Goal: Navigation & Orientation: Find specific page/section

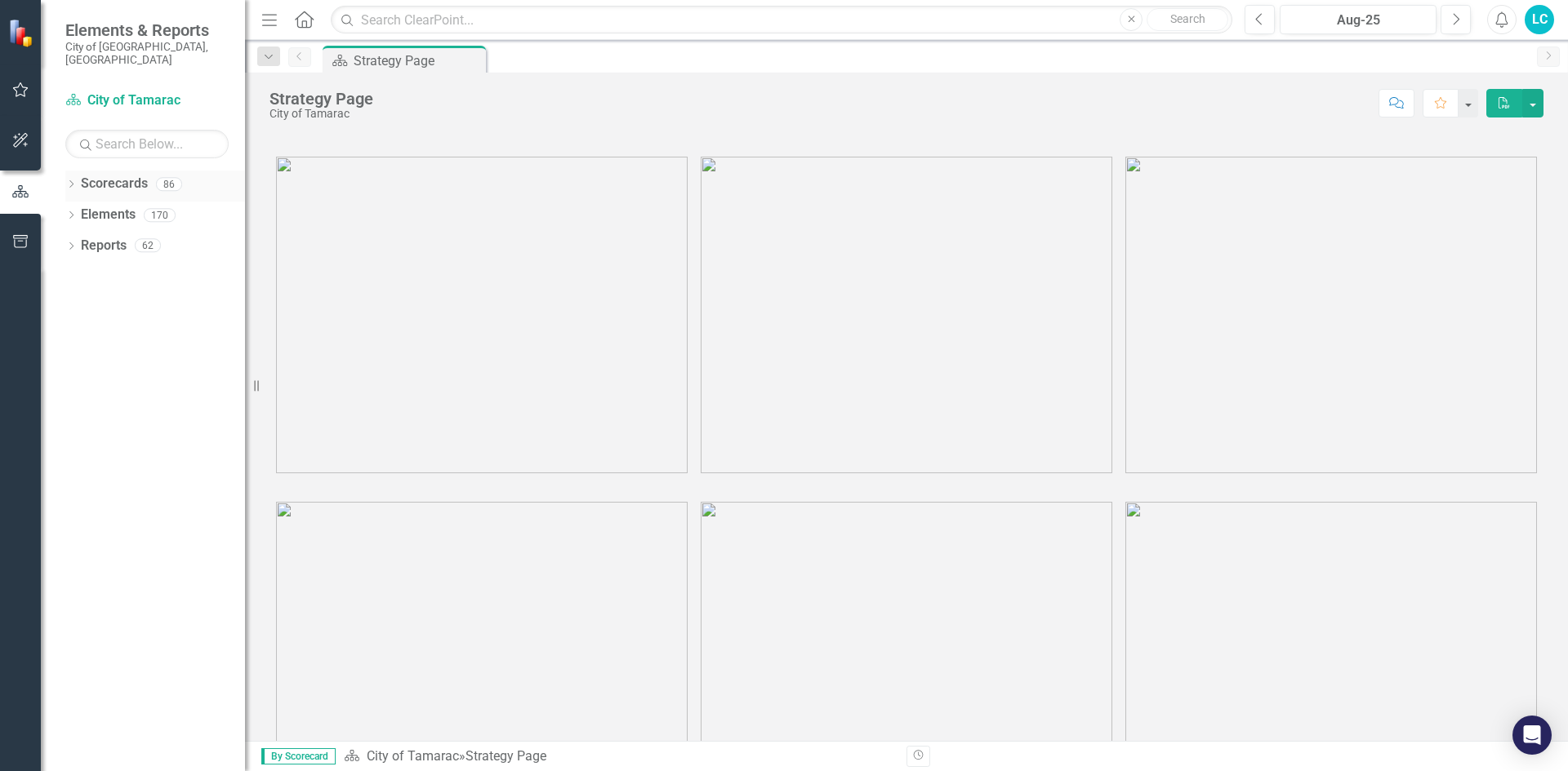
click at [107, 175] on link "Scorecards" at bounding box center [115, 184] width 67 height 19
click at [168, 177] on div "86" at bounding box center [169, 184] width 26 height 14
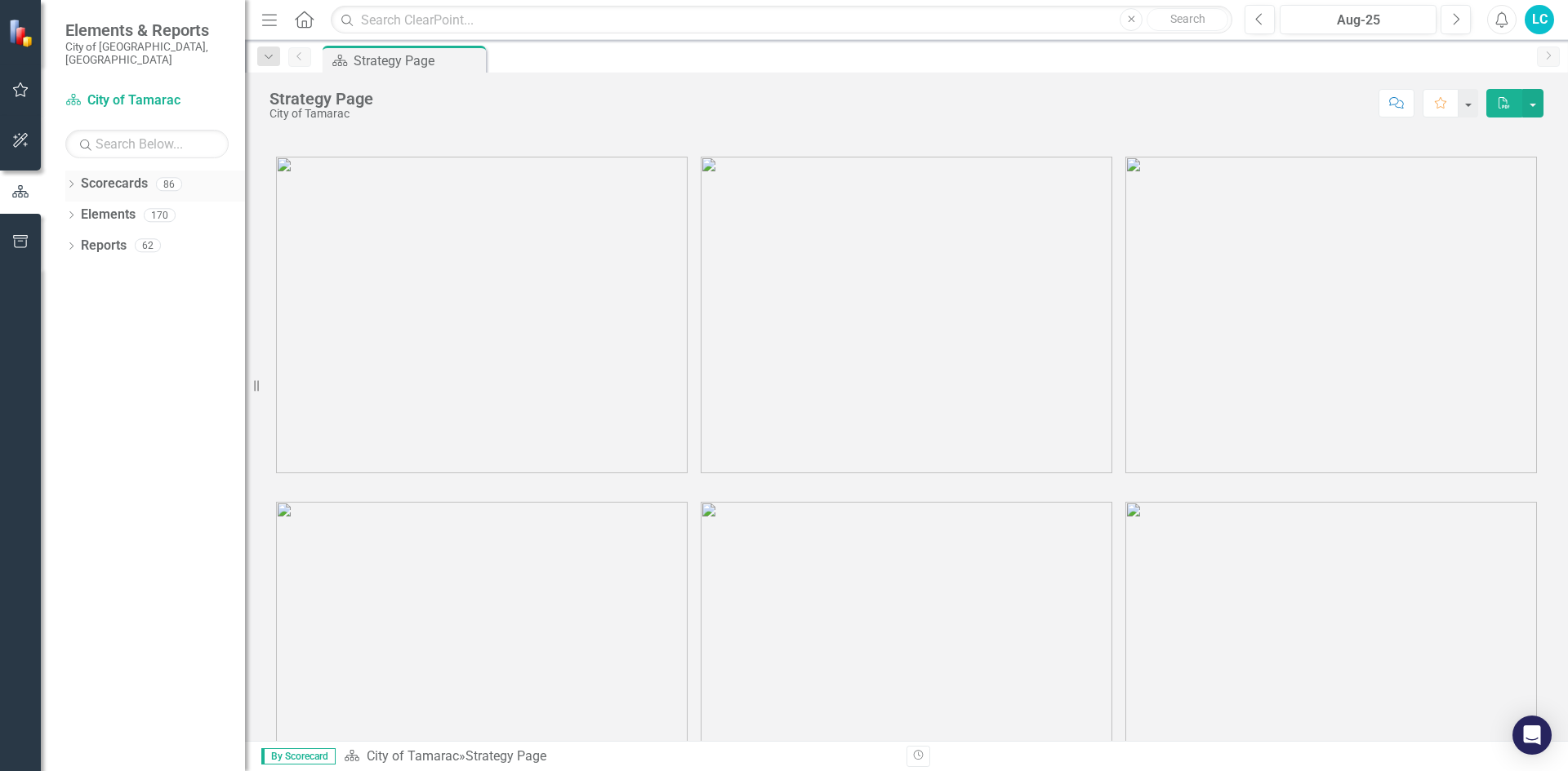
click at [120, 176] on link "Scorecards" at bounding box center [115, 184] width 67 height 19
click at [102, 206] on link "Elements" at bounding box center [108, 215] width 54 height 19
click at [105, 237] on link "Reports" at bounding box center [104, 245] width 46 height 19
click at [109, 179] on link "Scorecards" at bounding box center [115, 184] width 67 height 19
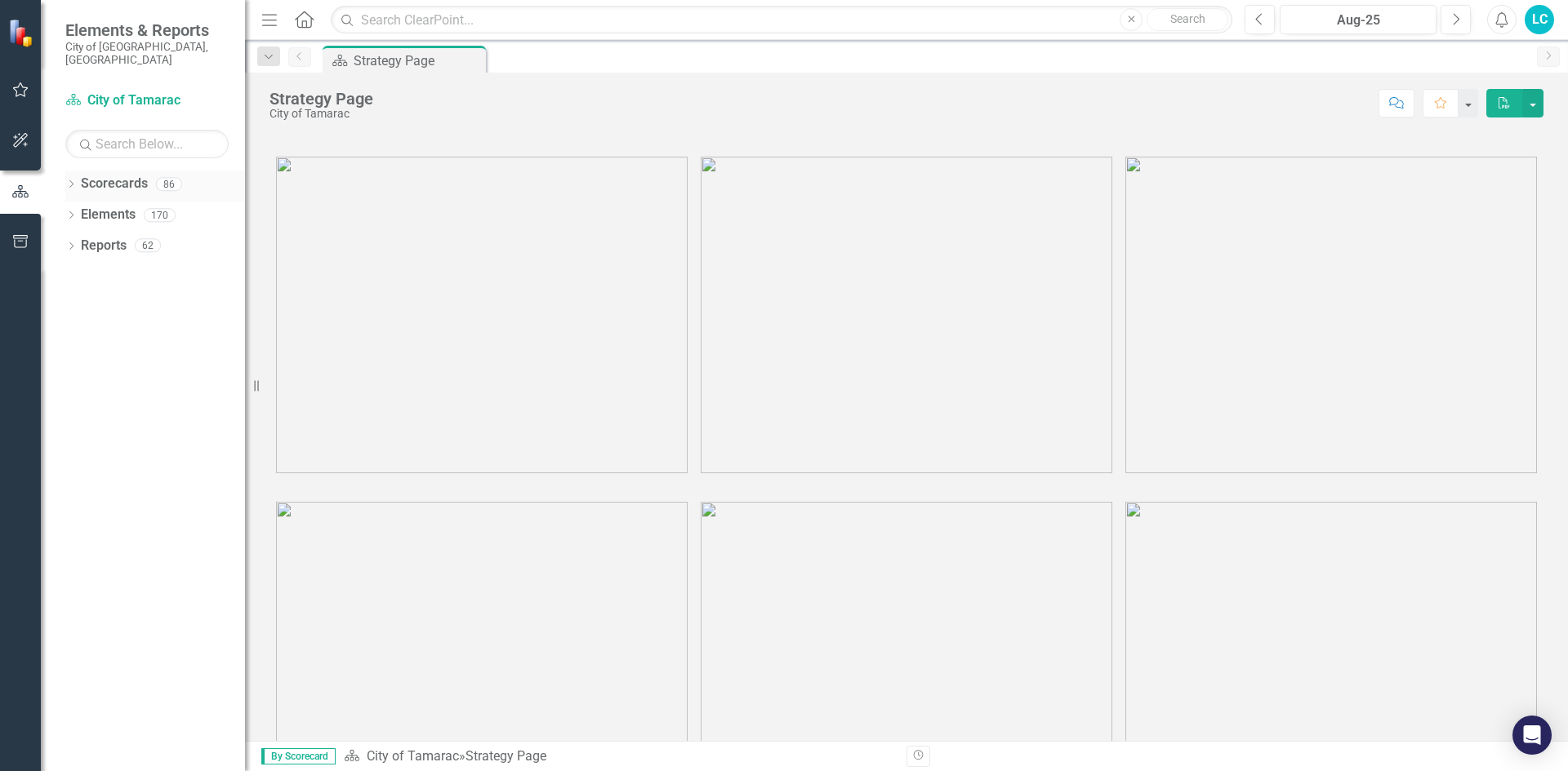
click at [122, 178] on link "Scorecards" at bounding box center [115, 184] width 67 height 19
click at [103, 237] on link "Reports" at bounding box center [104, 245] width 46 height 19
click at [271, 57] on icon "Dropdown" at bounding box center [268, 57] width 15 height 12
click at [227, 172] on div "Scorecards 86" at bounding box center [163, 185] width 164 height 31
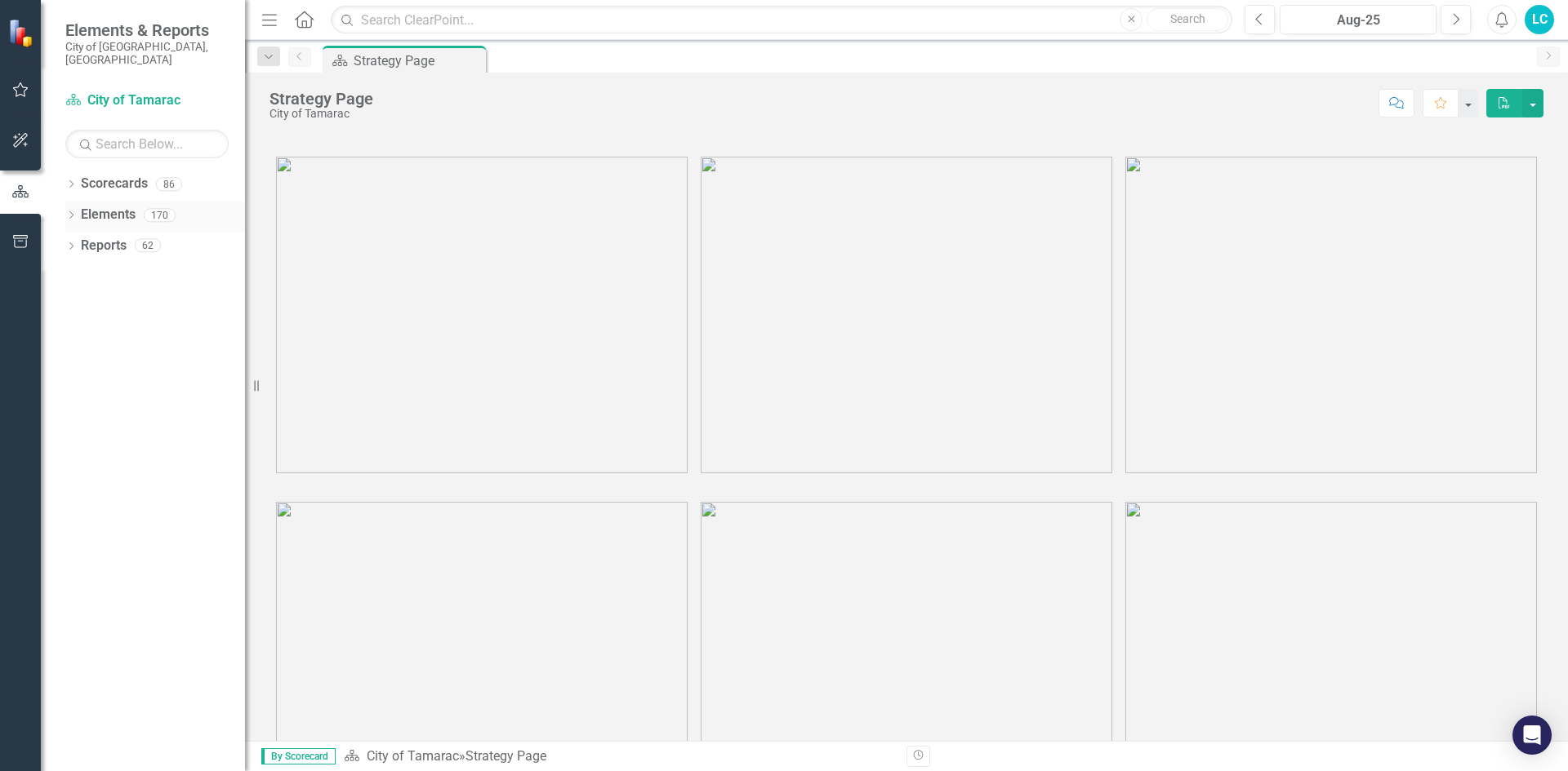
click at [222, 216] on div "Elements 170" at bounding box center [163, 217] width 164 height 31
click at [269, 17] on icon "Menu" at bounding box center [268, 19] width 21 height 17
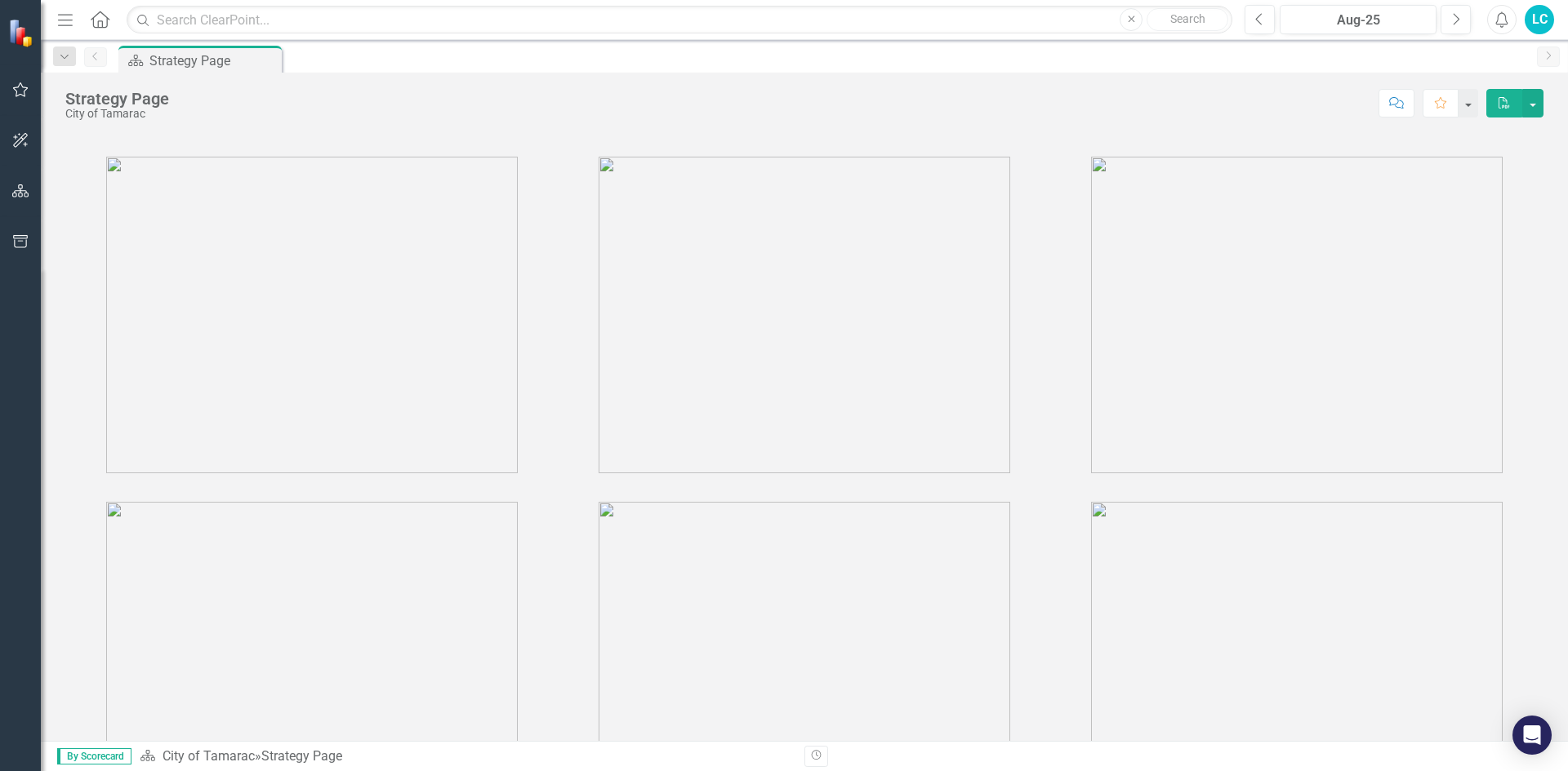
click at [69, 21] on icon "button" at bounding box center [65, 20] width 15 height 12
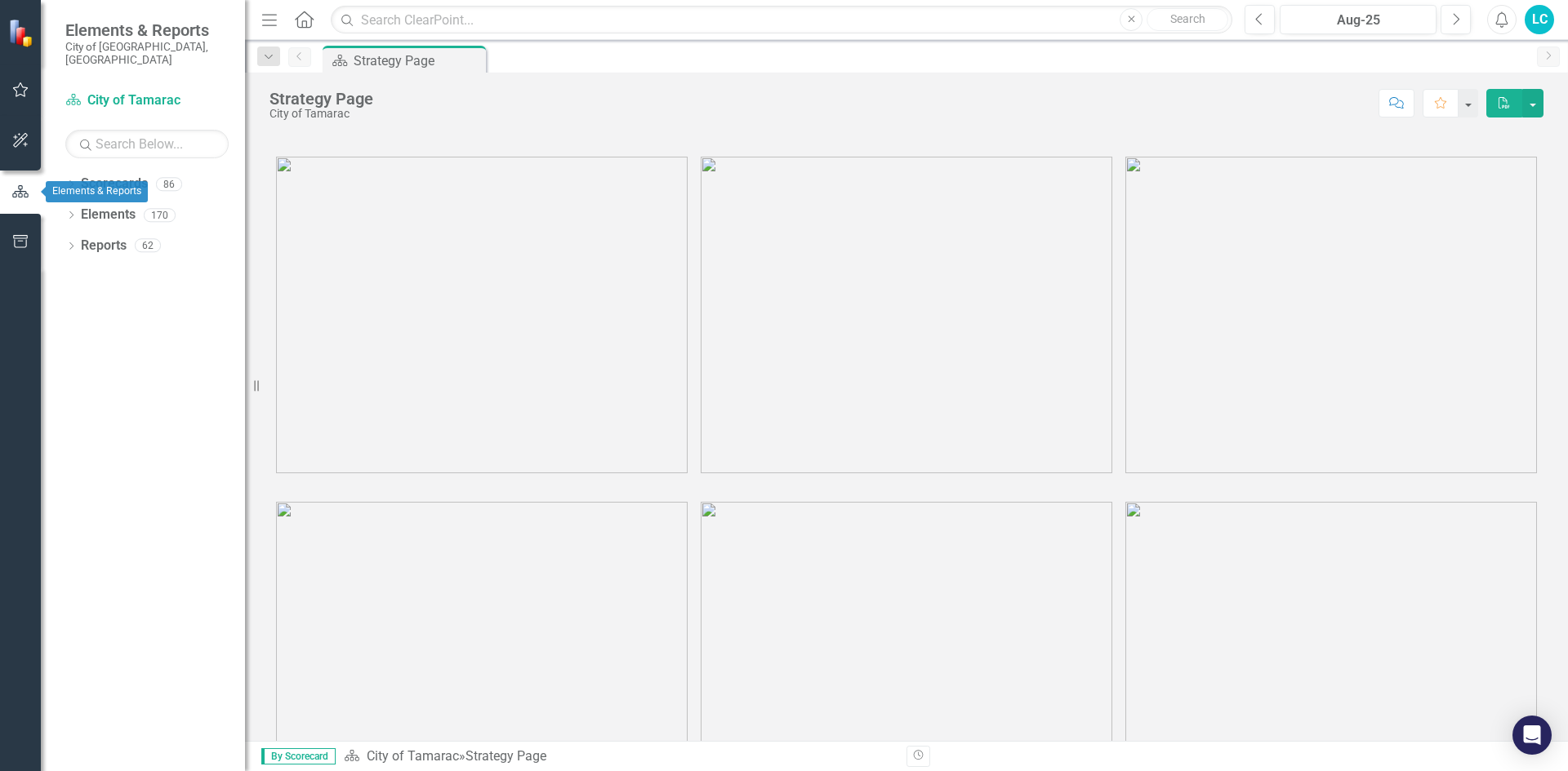
click at [20, 146] on icon "button" at bounding box center [20, 140] width 17 height 13
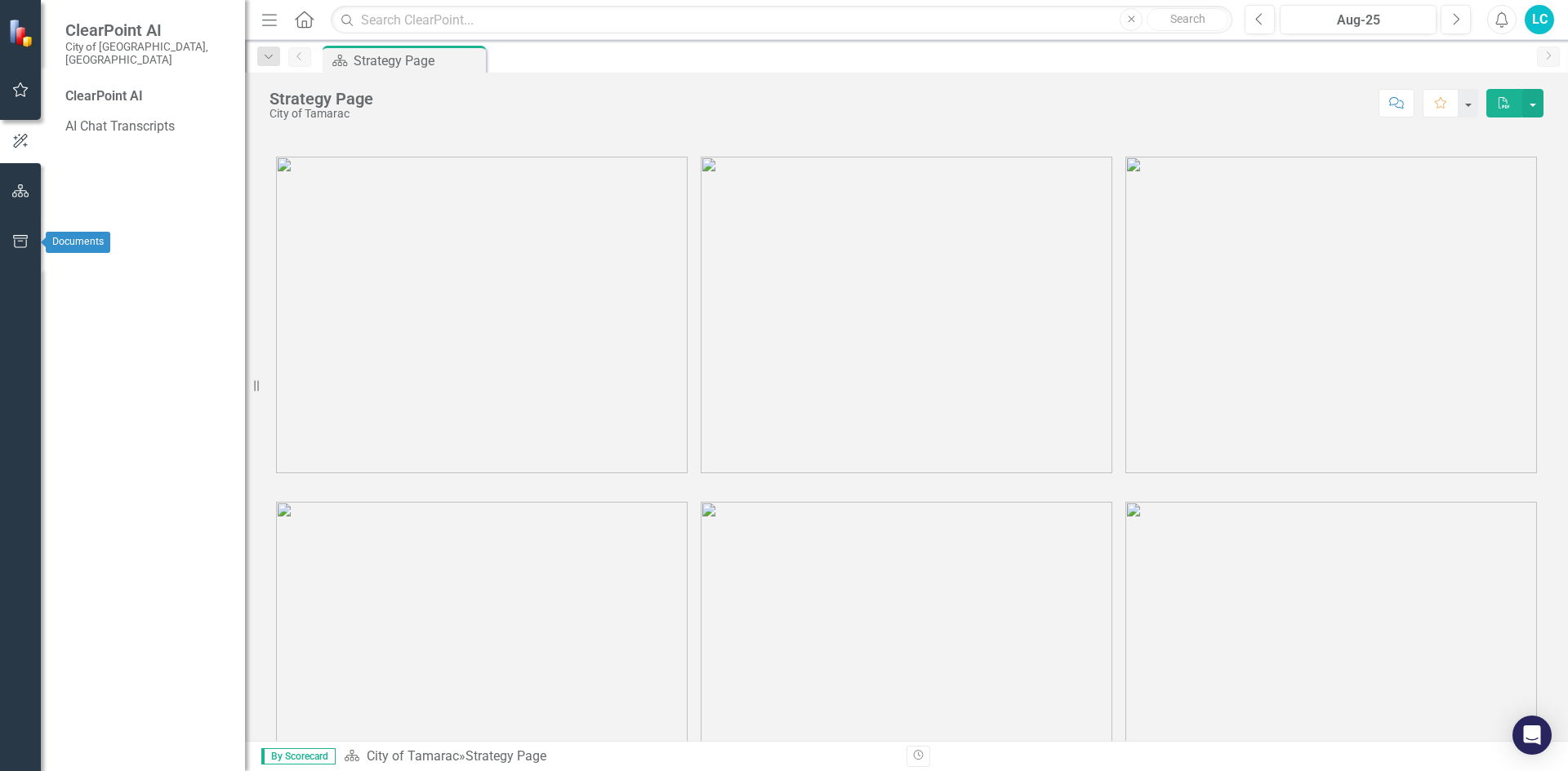
click at [16, 240] on icon "button" at bounding box center [20, 241] width 17 height 13
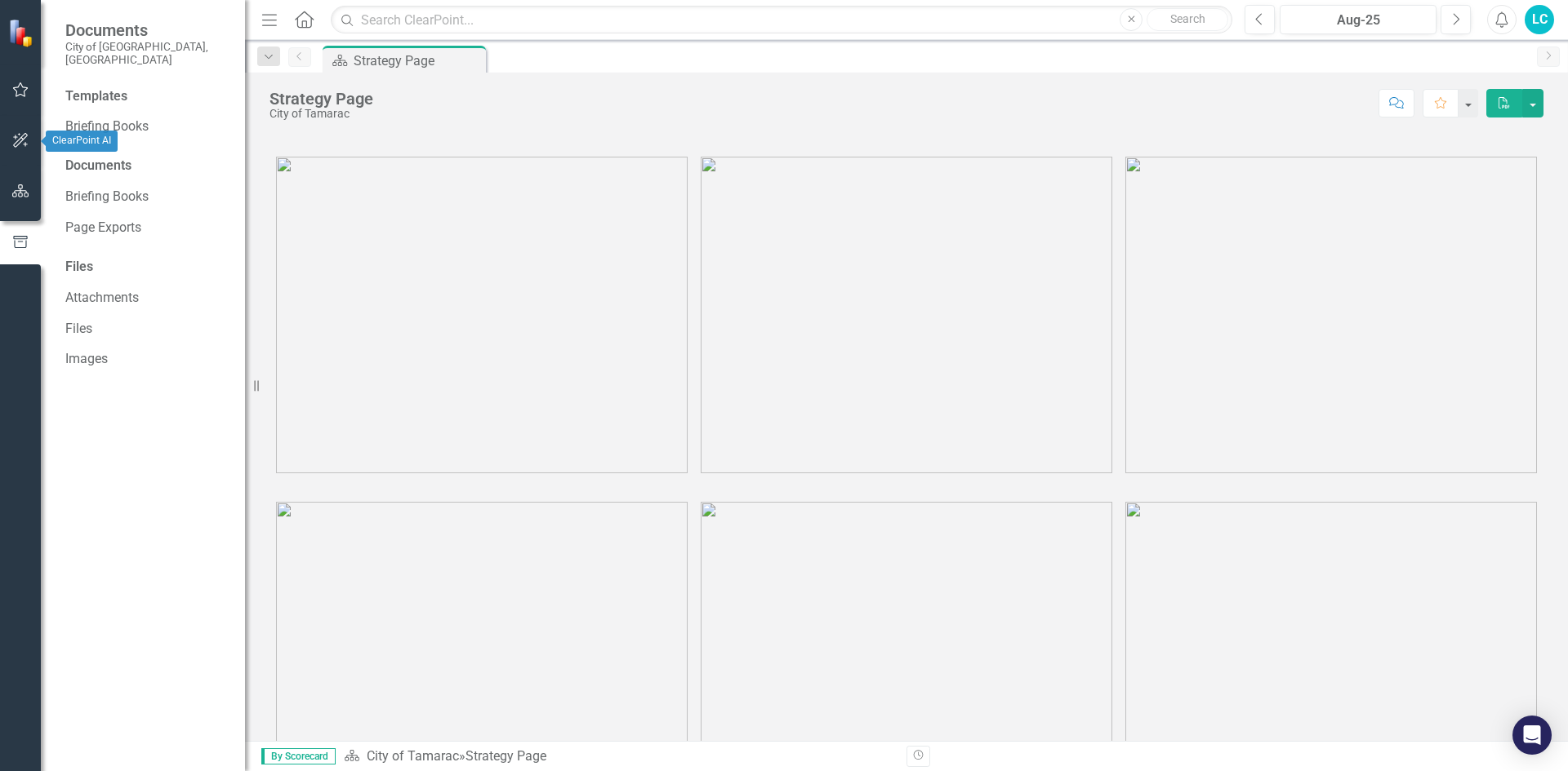
click at [30, 139] on button "button" at bounding box center [20, 141] width 37 height 35
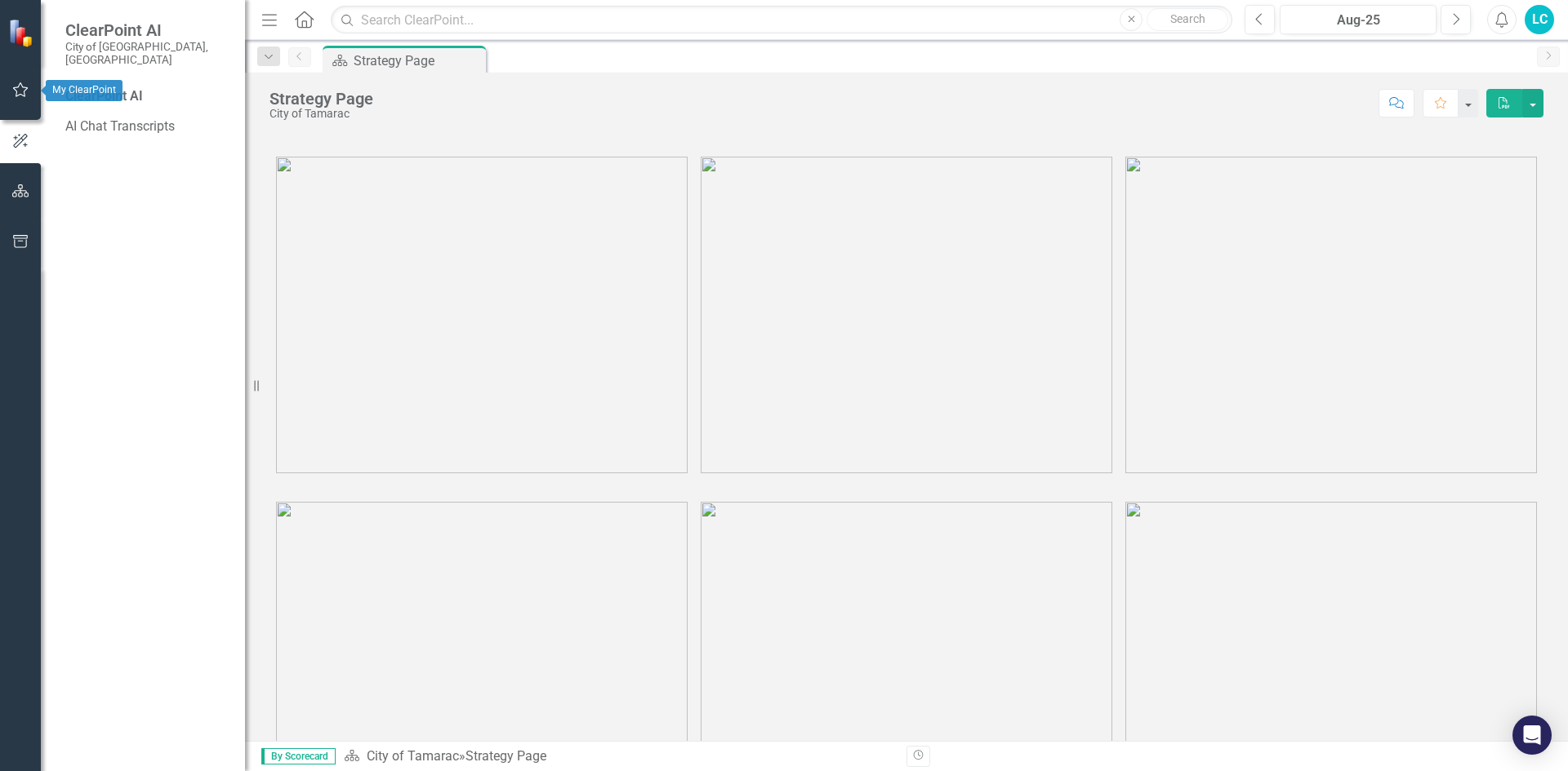
click at [25, 90] on icon "button" at bounding box center [20, 89] width 17 height 13
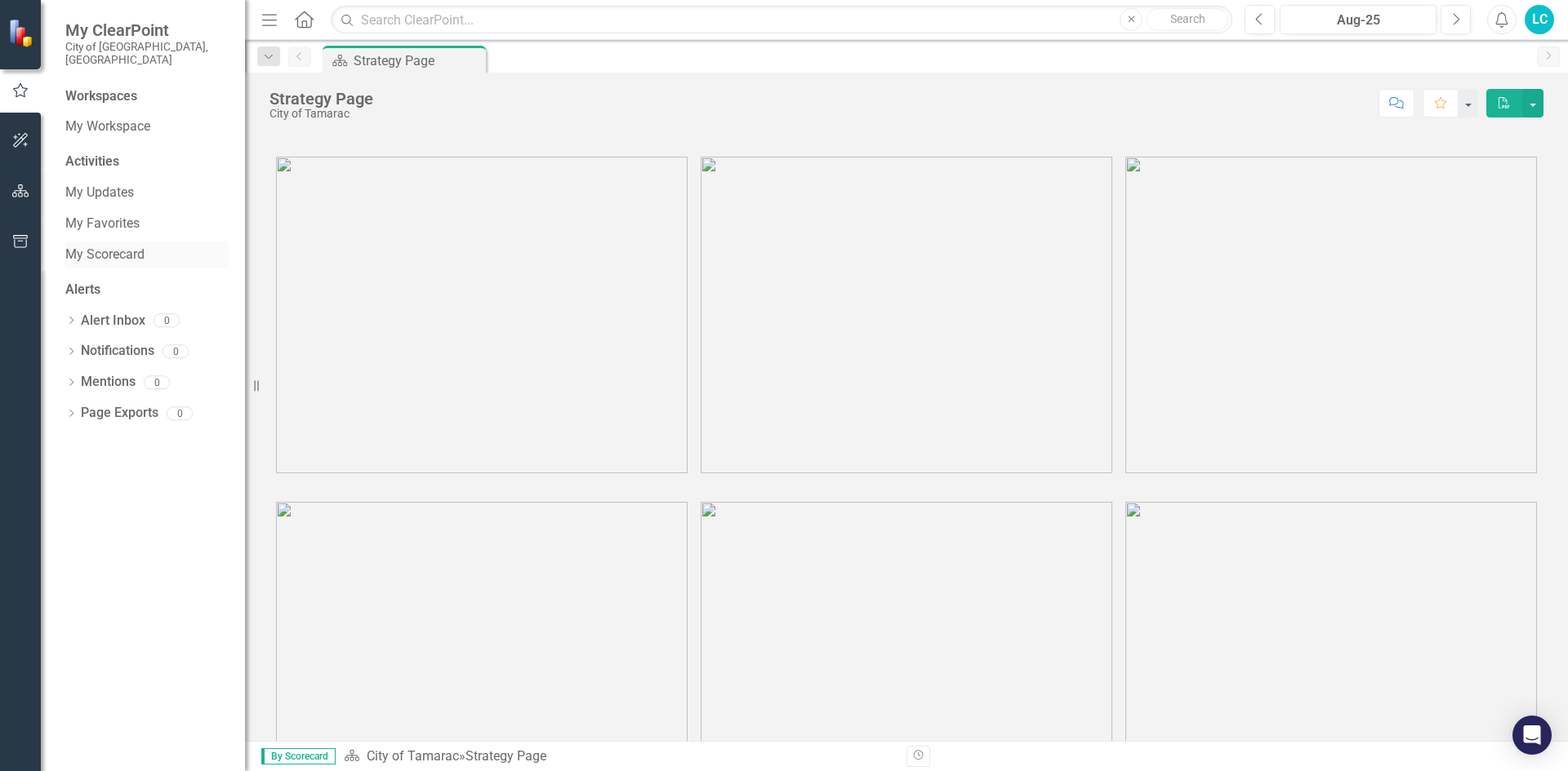
click at [121, 245] on link "My Scorecard" at bounding box center [147, 254] width 163 height 19
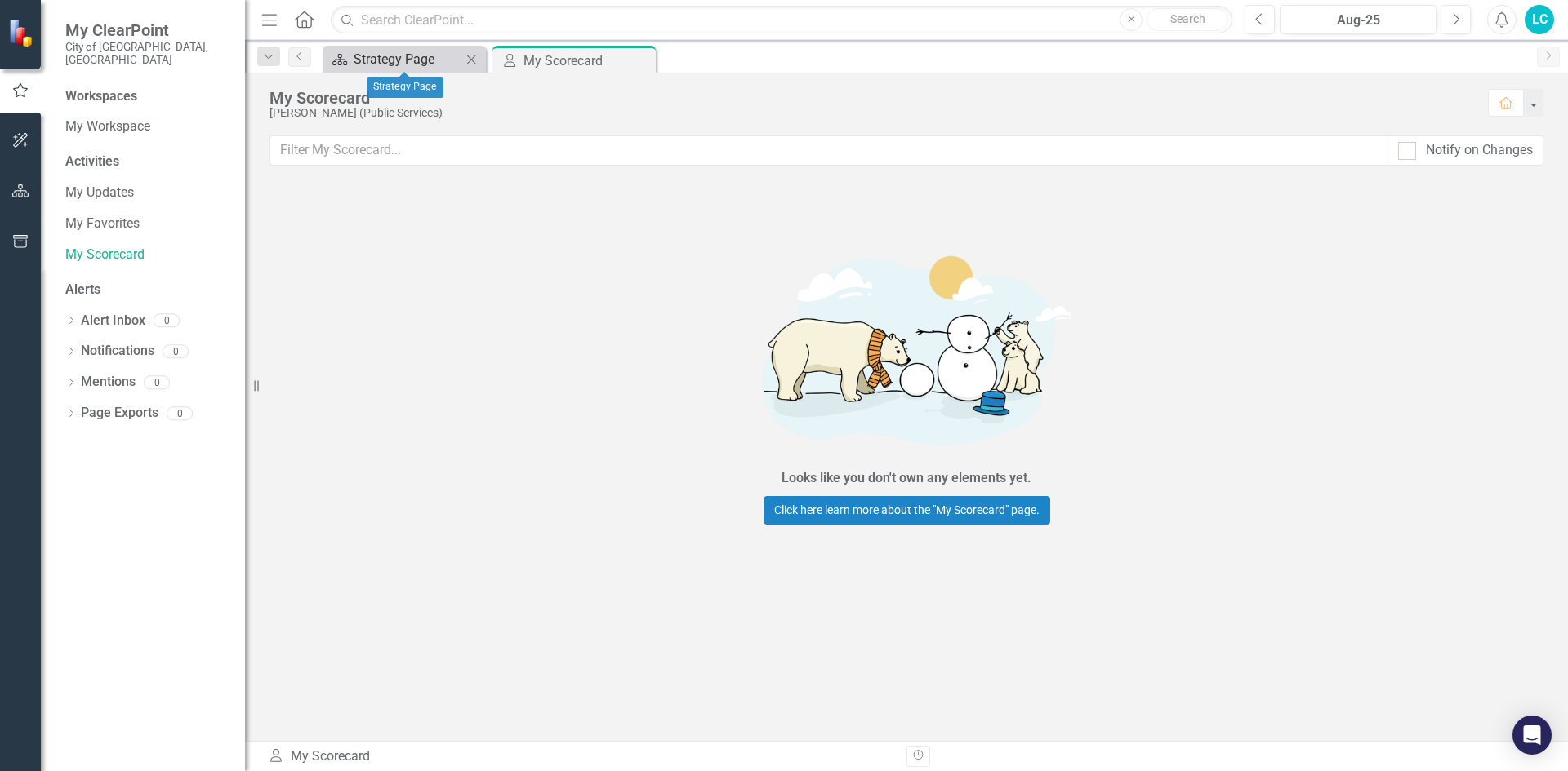
click at [386, 62] on div "Strategy Page" at bounding box center [407, 58] width 108 height 21
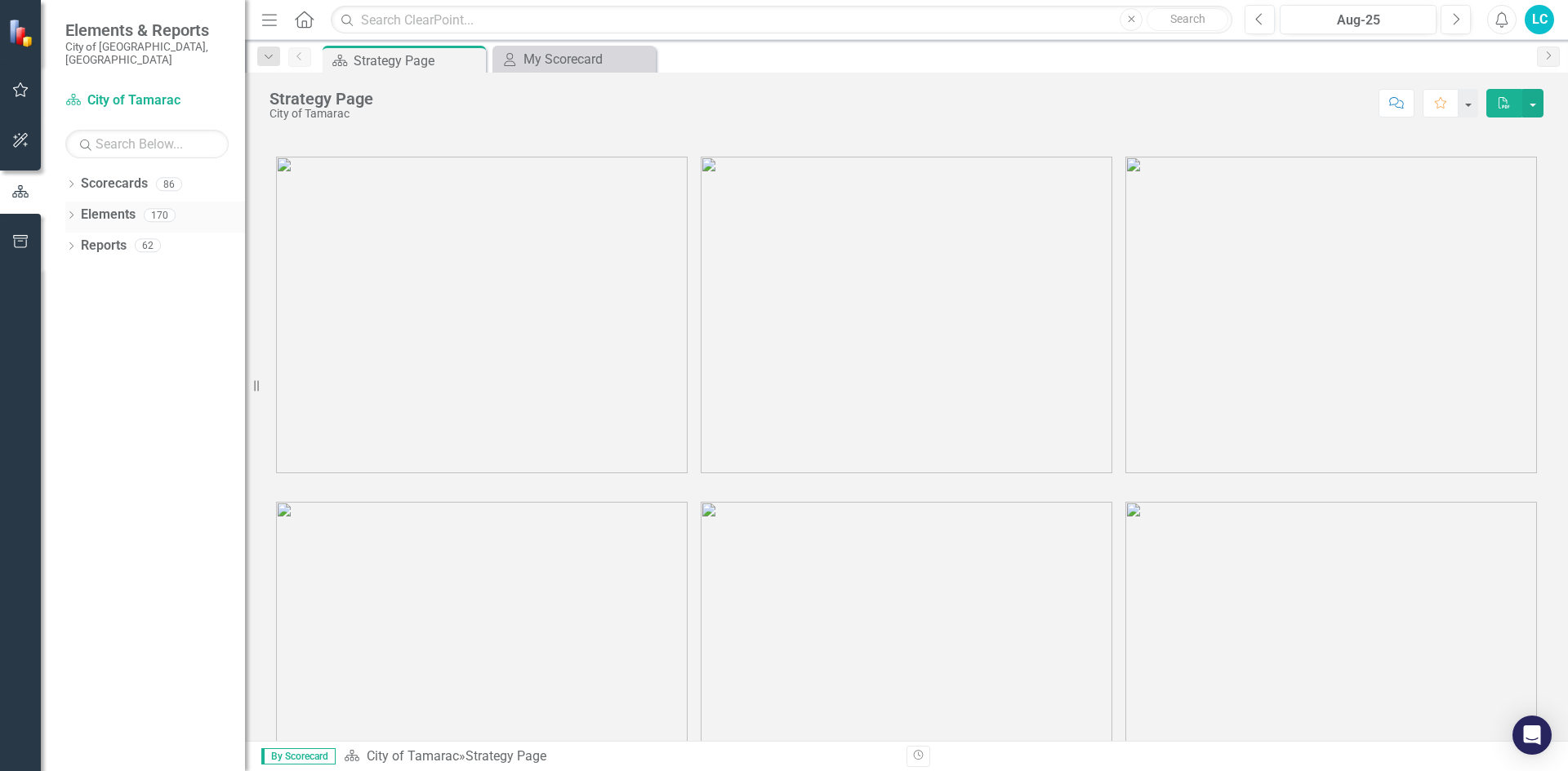
click at [110, 213] on div "Elements" at bounding box center [108, 215] width 54 height 27
click at [109, 237] on link "Reports" at bounding box center [104, 245] width 46 height 19
click at [112, 206] on link "Elements" at bounding box center [108, 215] width 54 height 19
click at [14, 148] on button "button" at bounding box center [20, 141] width 37 height 35
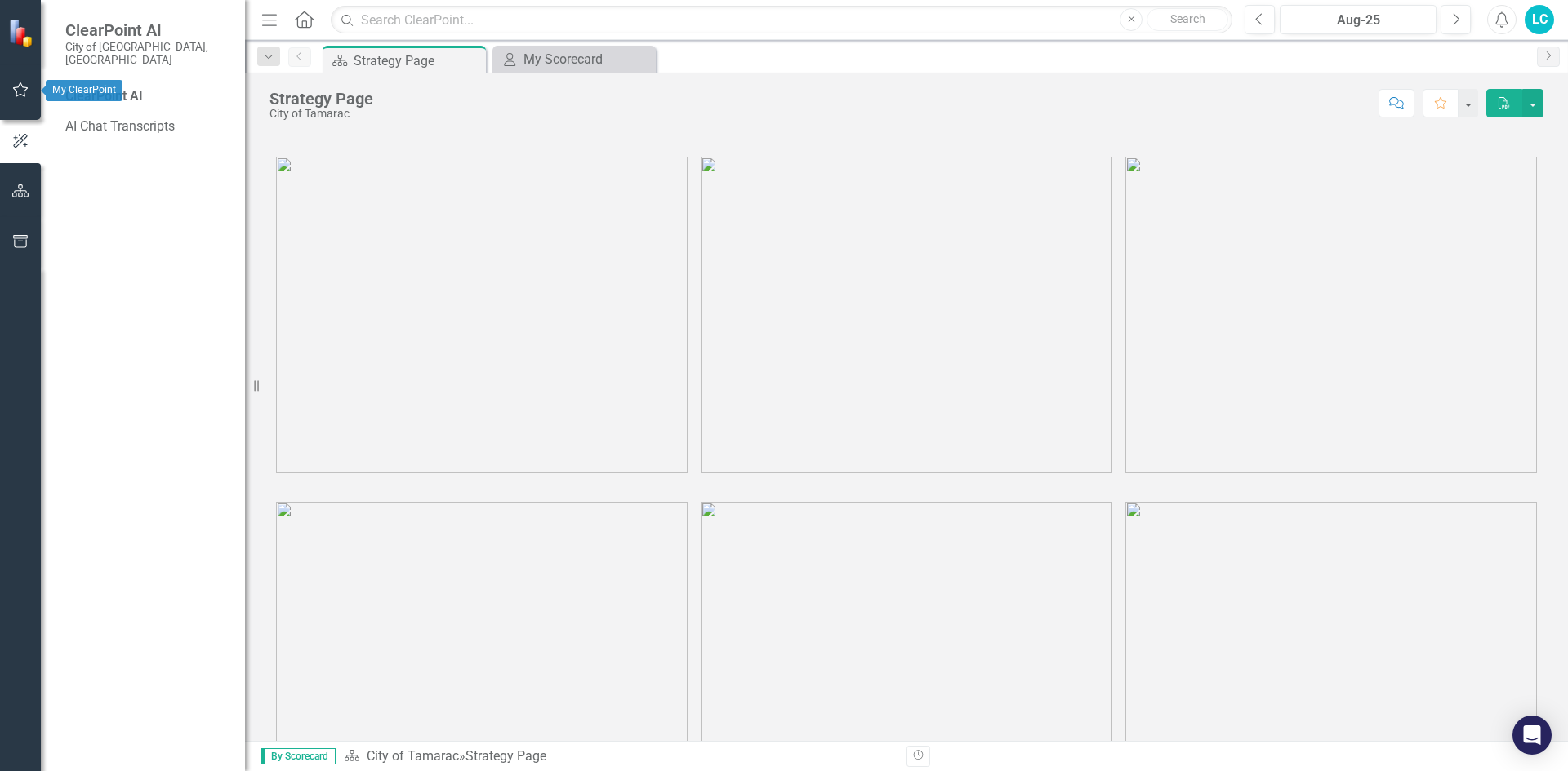
click at [20, 86] on icon "button" at bounding box center [20, 89] width 17 height 13
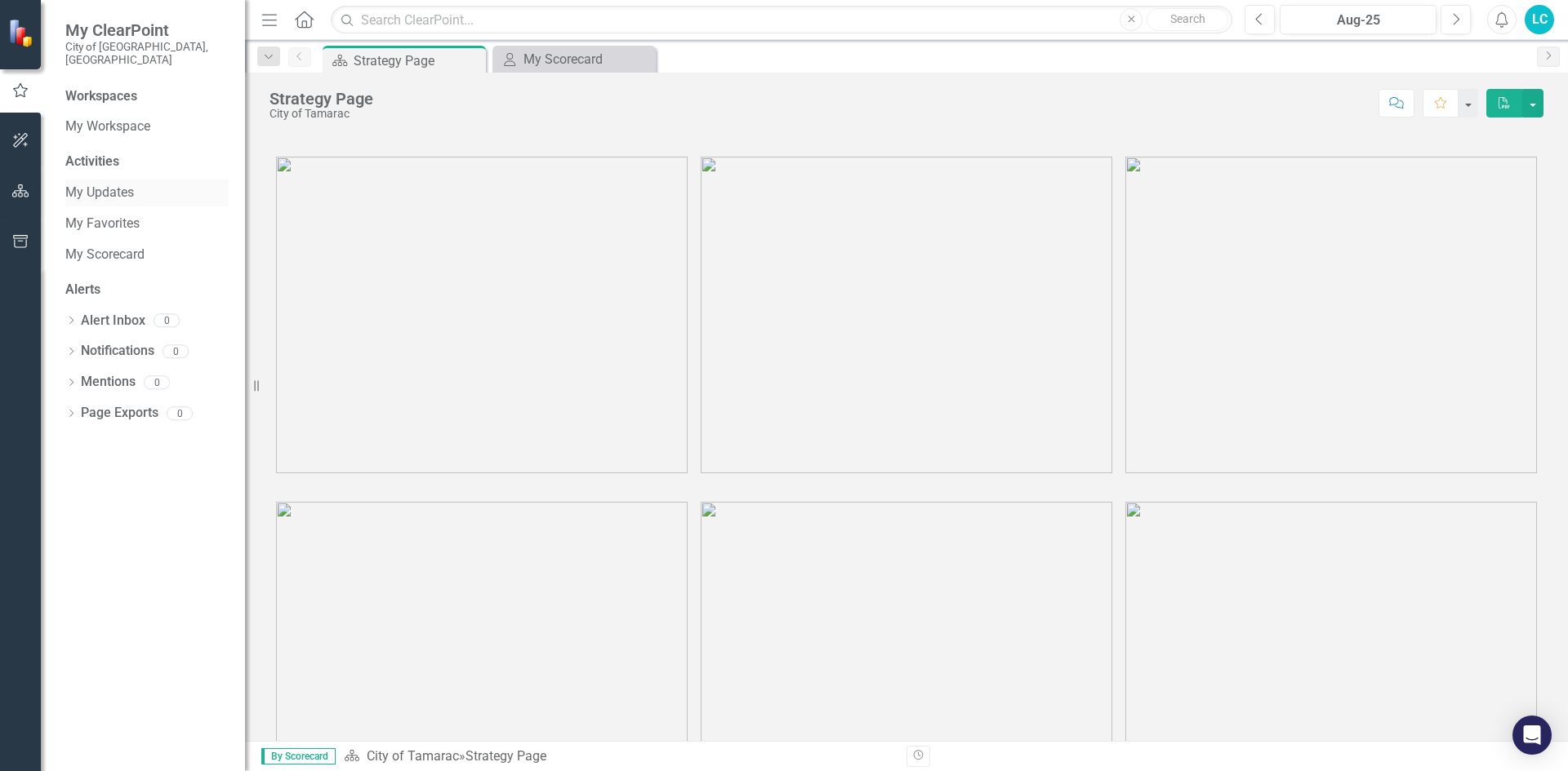
click at [124, 184] on link "My Updates" at bounding box center [147, 193] width 163 height 19
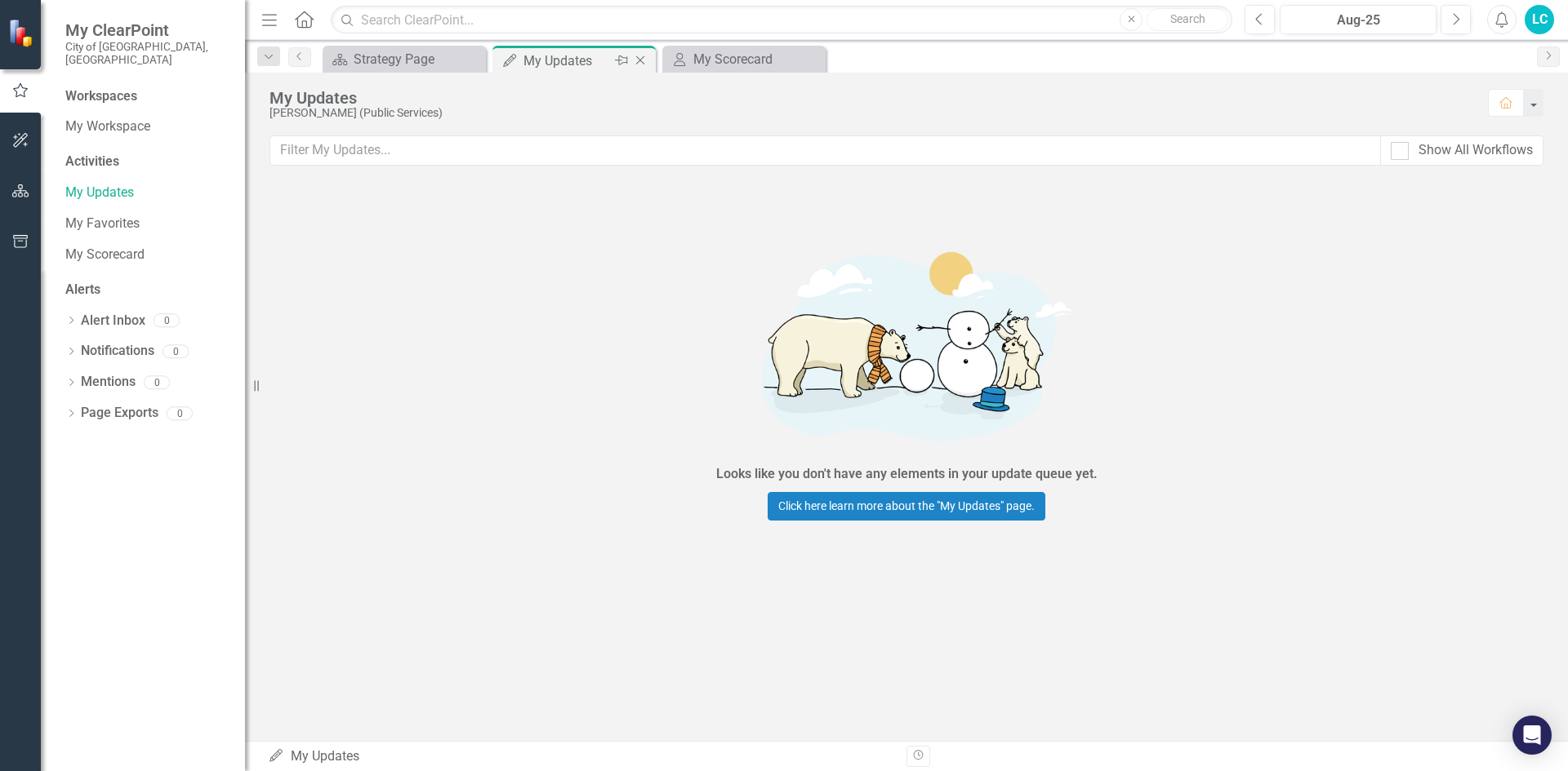
click at [566, 63] on div "My Updates" at bounding box center [567, 60] width 87 height 21
click at [408, 59] on div "Strategy Page" at bounding box center [407, 58] width 108 height 21
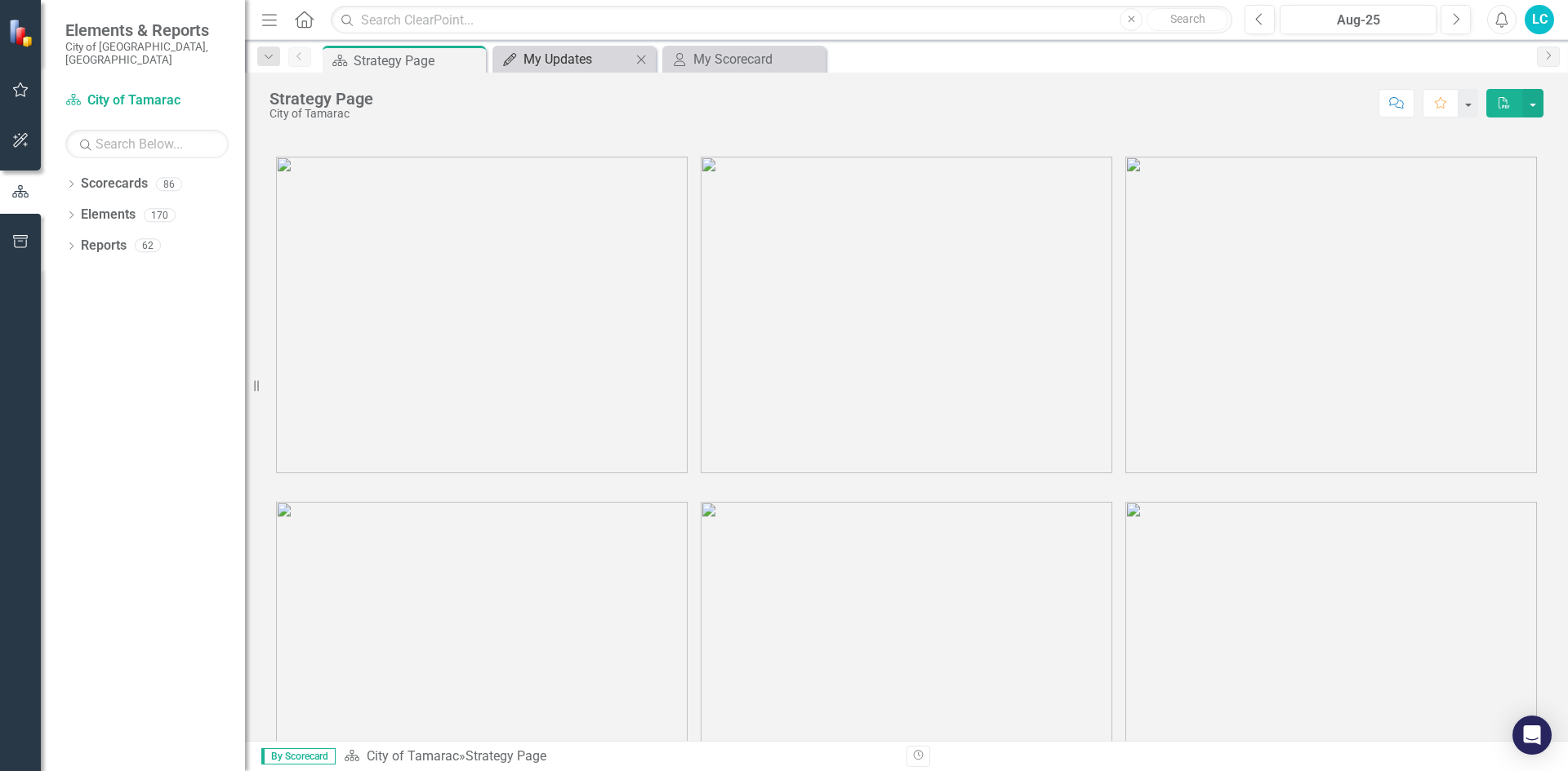
click at [582, 62] on div "My Updates" at bounding box center [577, 58] width 108 height 21
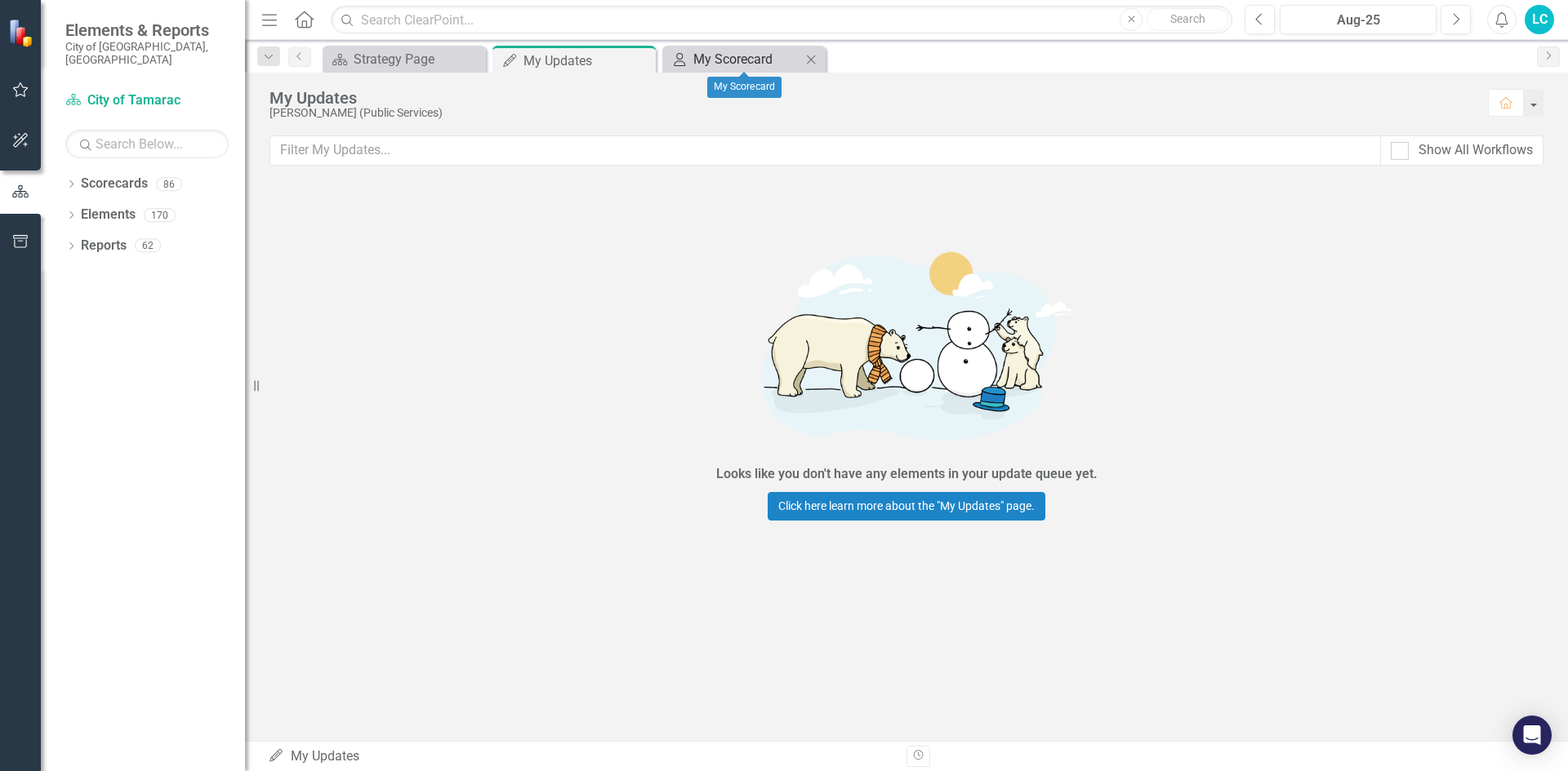
click at [737, 56] on div "My Scorecard" at bounding box center [746, 58] width 108 height 21
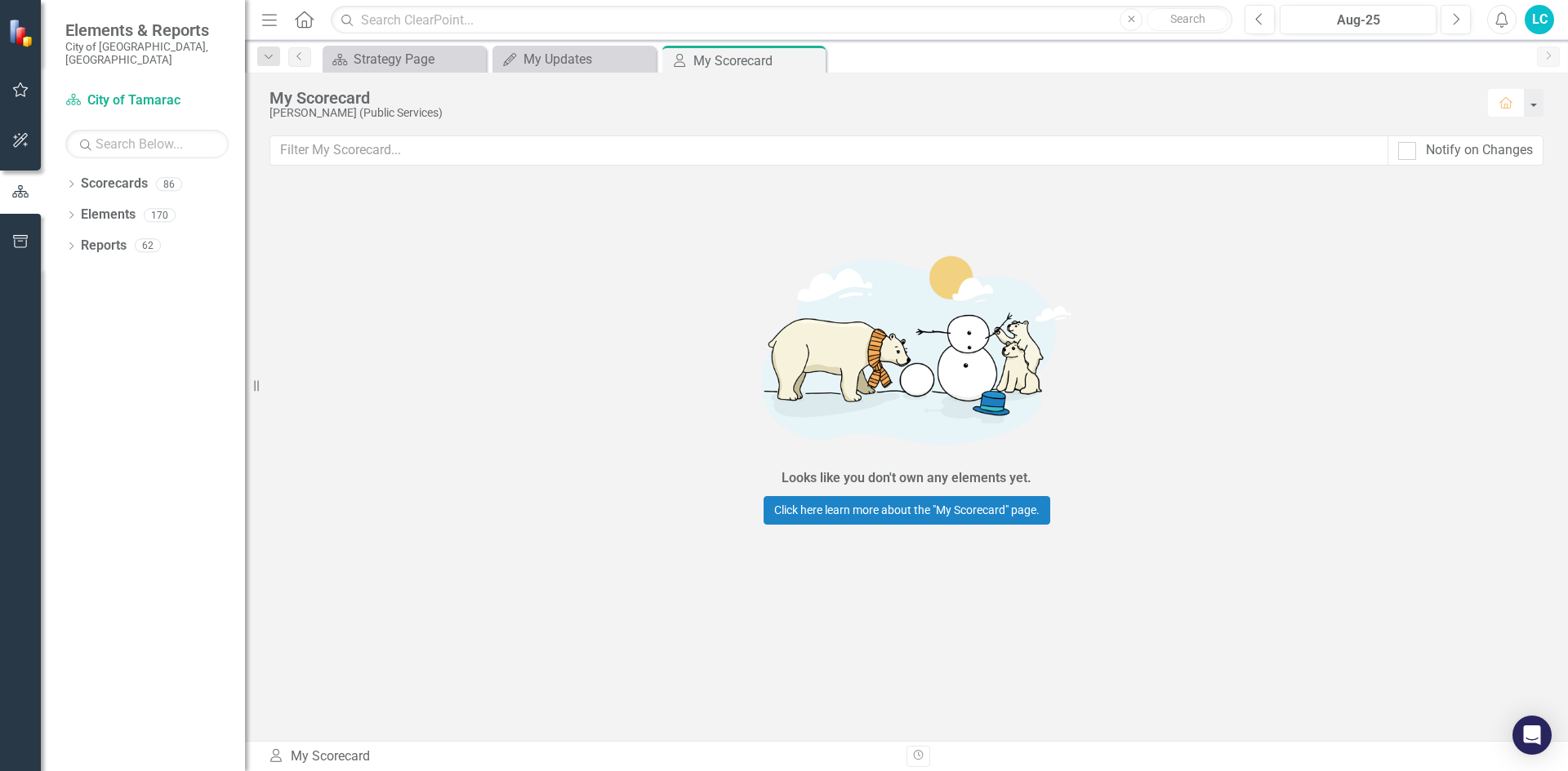
click at [1508, 104] on icon "button" at bounding box center [1505, 103] width 13 height 12
click at [140, 175] on link "Scorecards" at bounding box center [115, 184] width 67 height 19
click at [160, 177] on div "86" at bounding box center [169, 184] width 26 height 14
click at [161, 208] on div "170" at bounding box center [159, 215] width 32 height 14
click at [147, 240] on div "62" at bounding box center [147, 246] width 26 height 14
